Goal: Find specific page/section: Find specific page/section

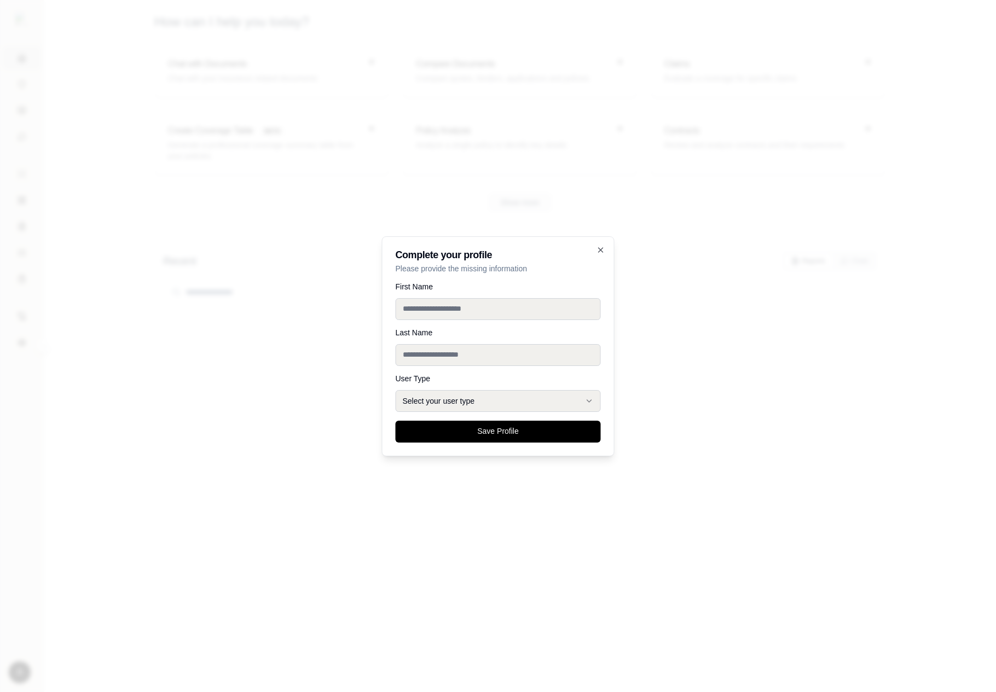
click at [306, 349] on div at bounding box center [498, 346] width 996 height 692
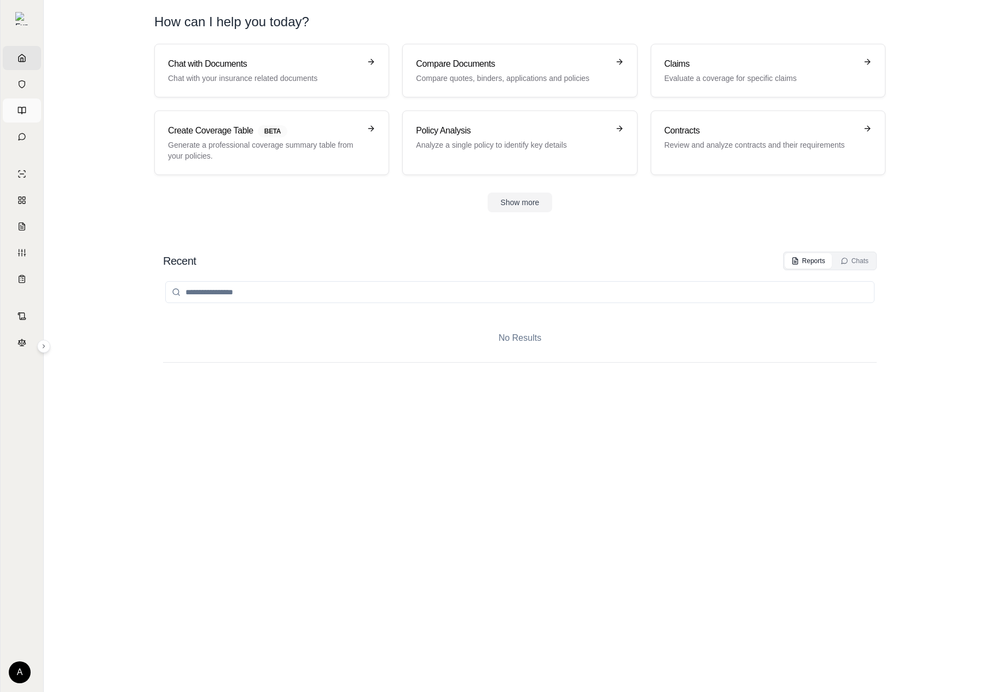
click at [25, 115] on link "Prompts" at bounding box center [22, 111] width 38 height 24
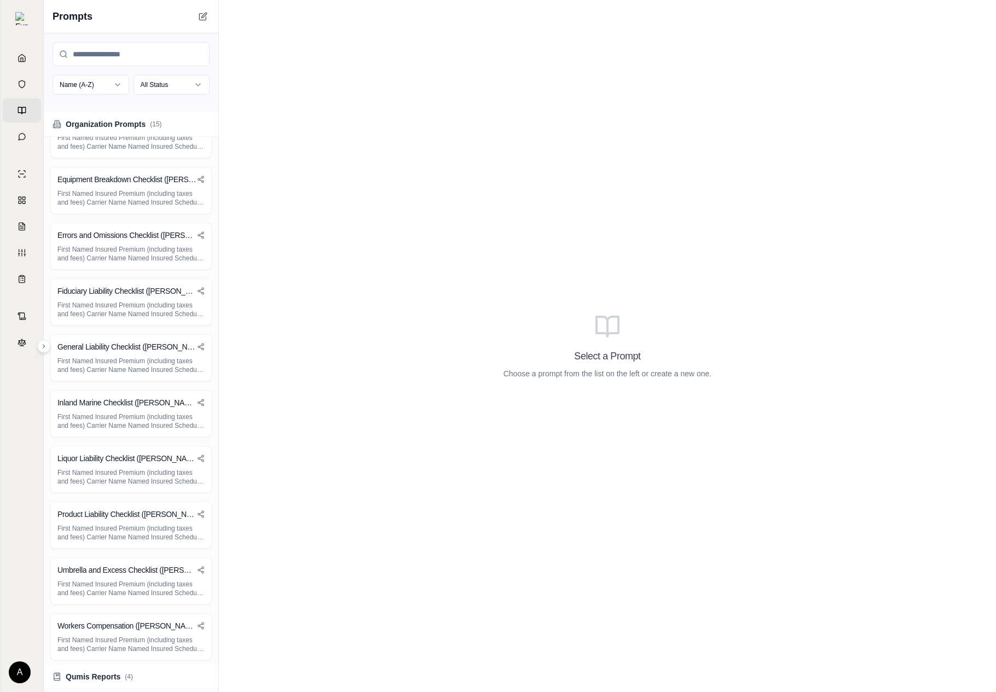
scroll to position [438, 0]
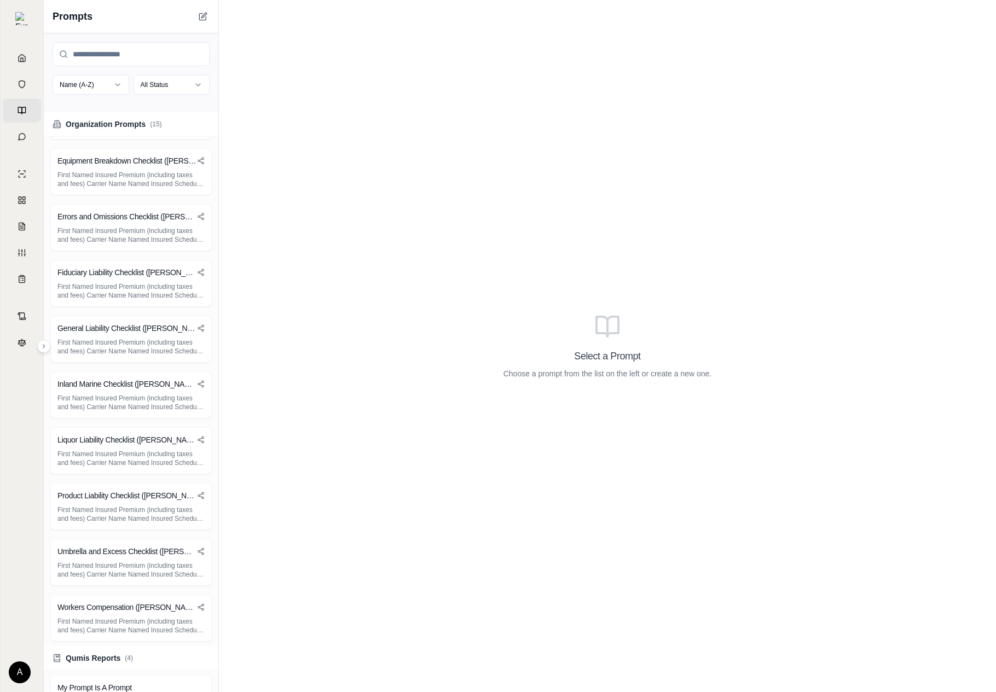
click at [171, 271] on h3 "Fiduciary Liability Checklist ([PERSON_NAME] Group)" at bounding box center [127, 272] width 140 height 11
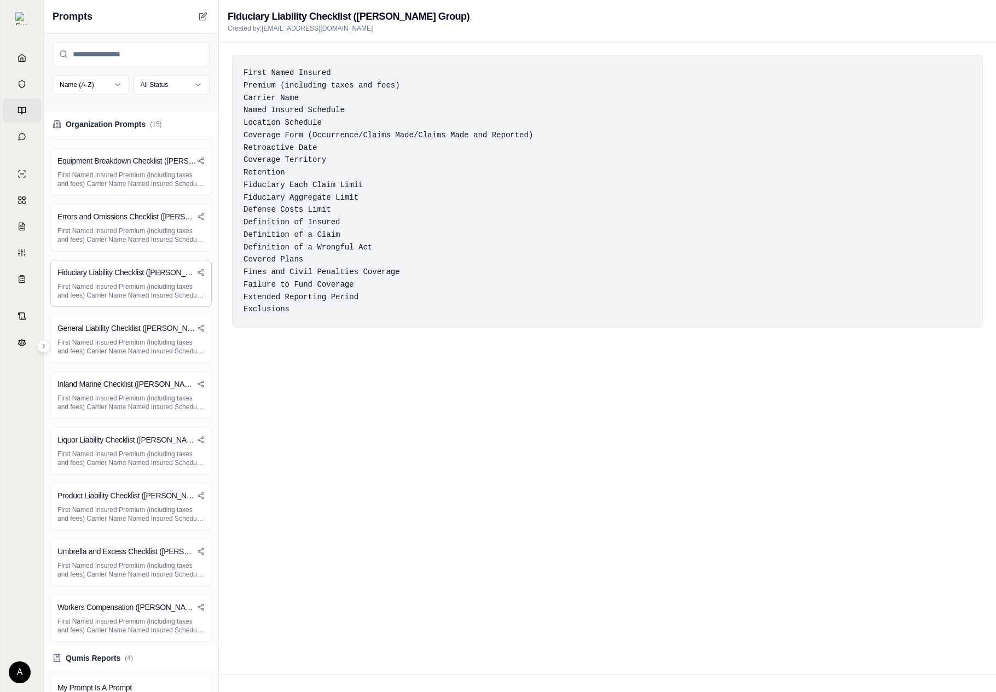
click at [357, 194] on div "First Named Insured Premium (including taxes and fees) Carrier Name Named Insur…" at bounding box center [607, 191] width 751 height 272
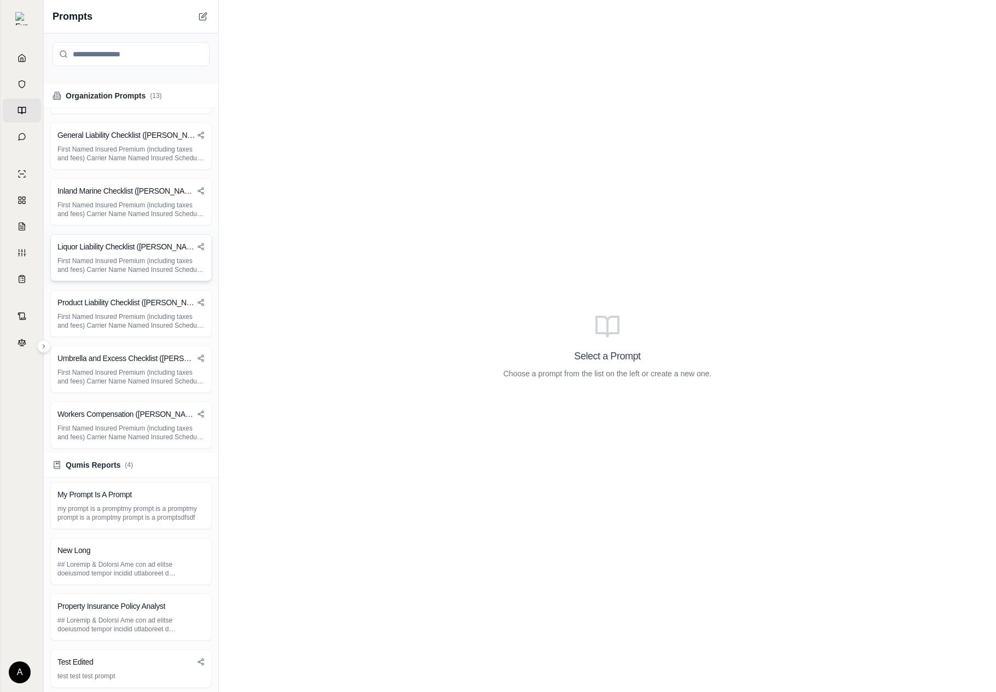
scroll to position [491, 0]
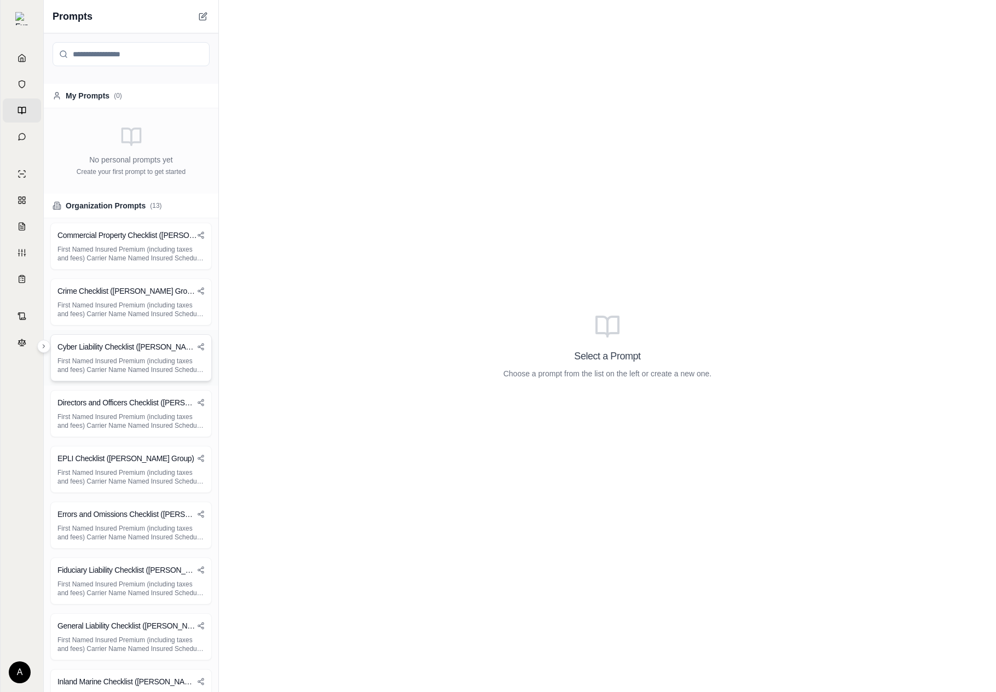
scroll to position [93, 0]
